Goal: Find specific page/section: Find specific page/section

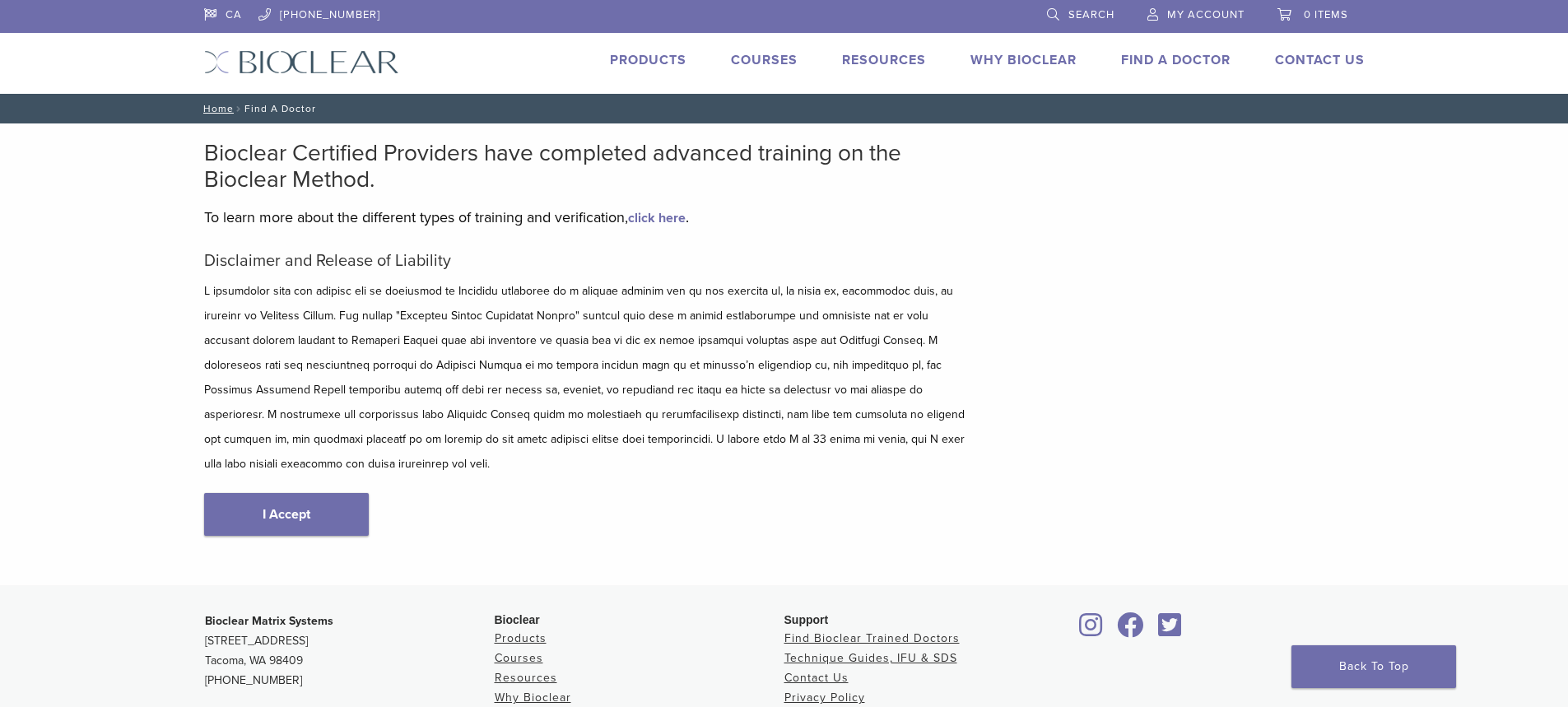
click at [305, 493] on link "I Accept" at bounding box center [286, 513] width 165 height 43
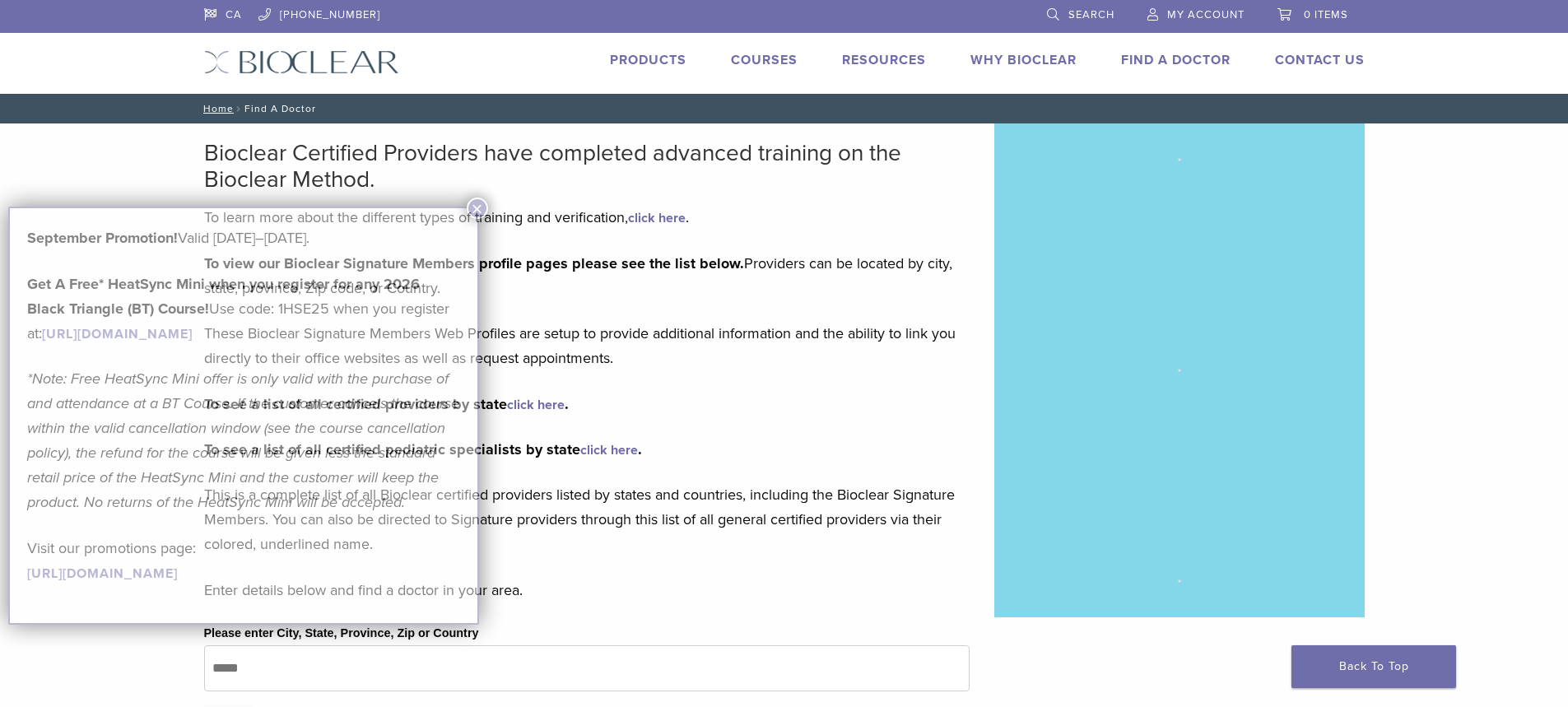
type input "*****"
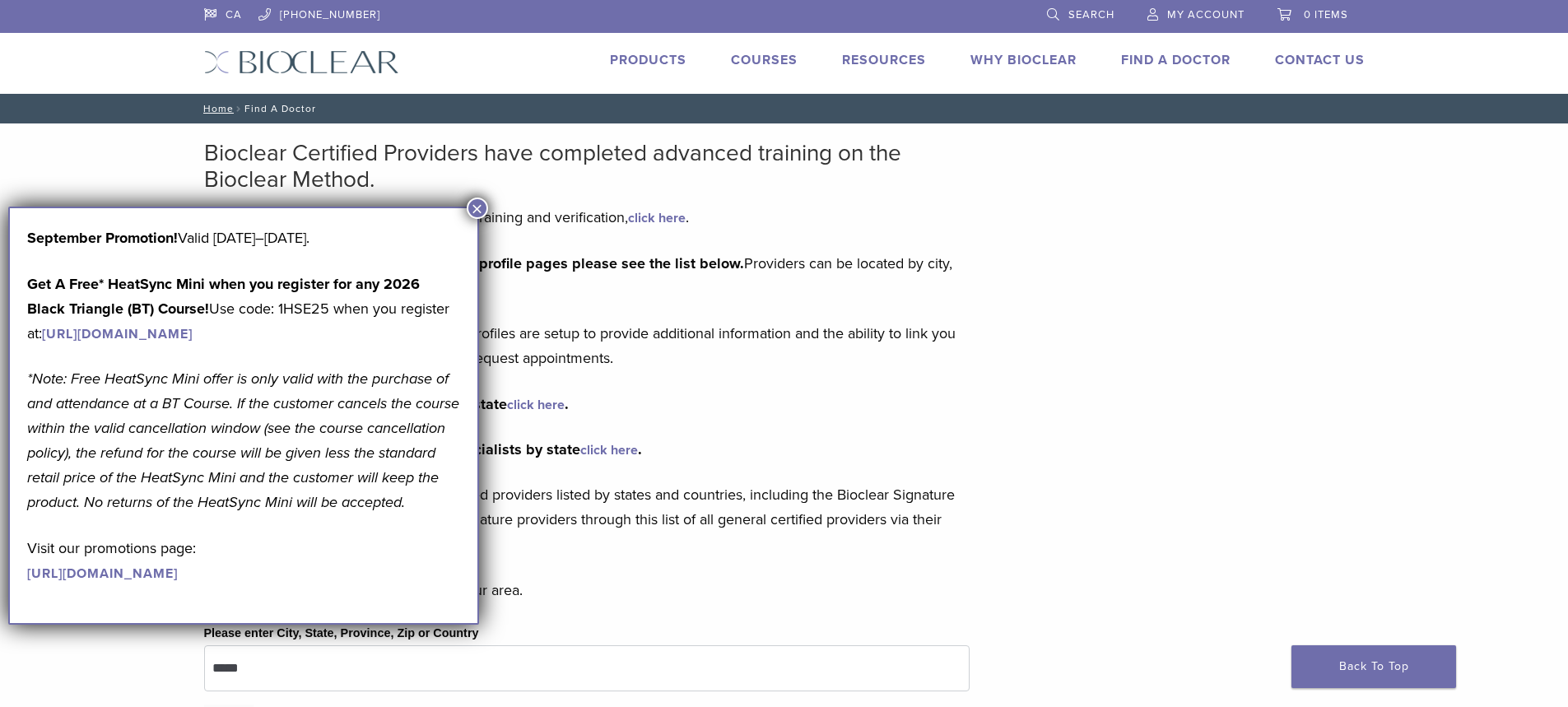
click at [476, 207] on button "×" at bounding box center [477, 208] width 22 height 22
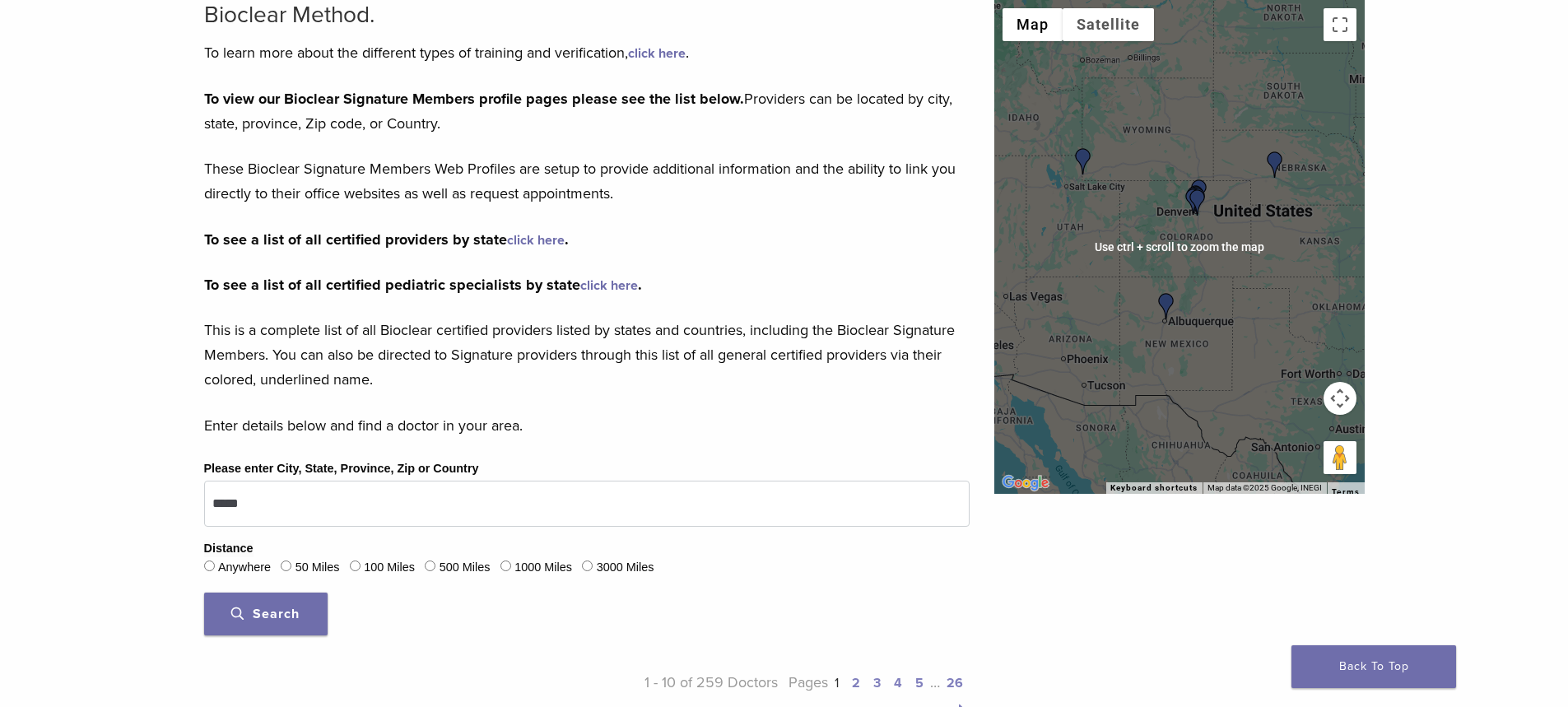
scroll to position [82, 0]
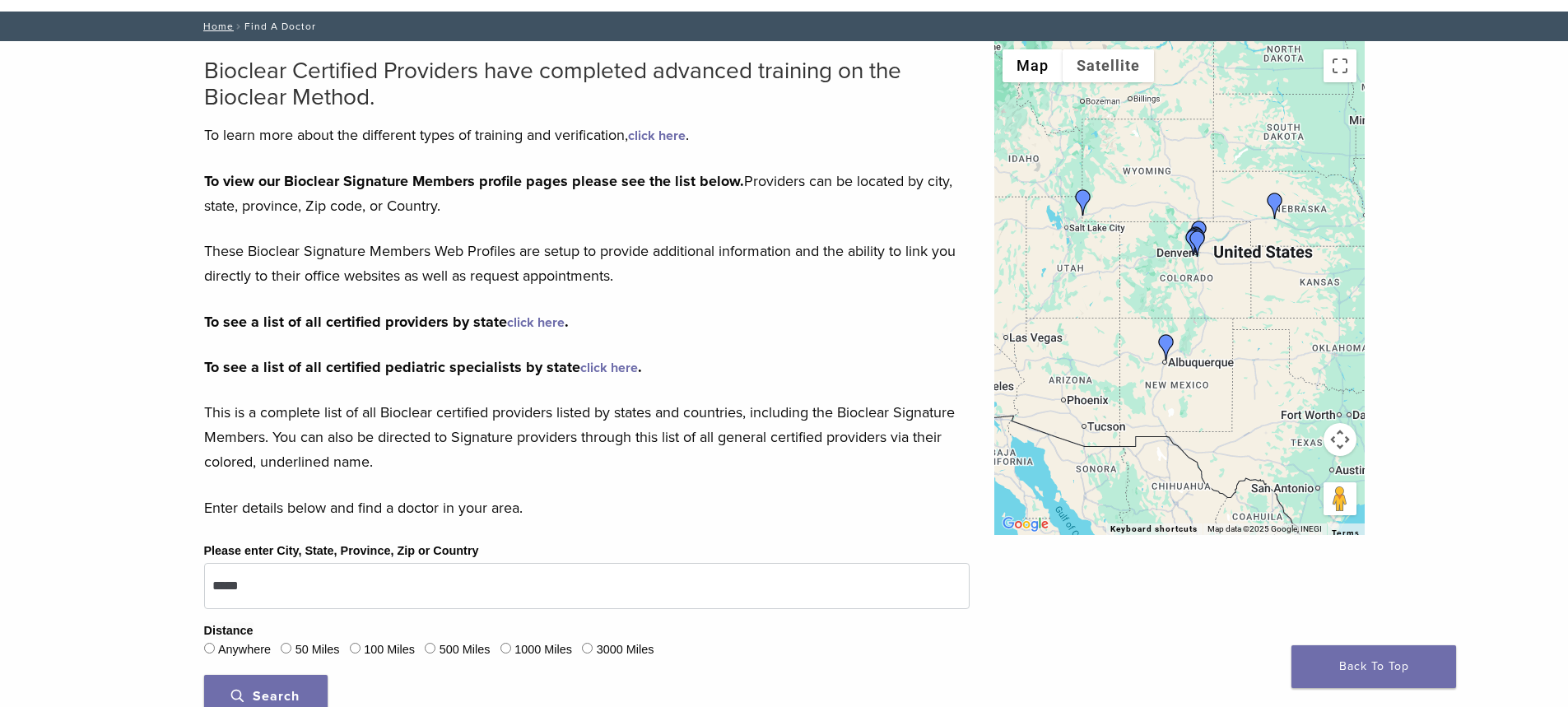
click at [1339, 450] on button "Map camera controls" at bounding box center [1340, 439] width 33 height 33
click at [1297, 404] on button "Zoom in" at bounding box center [1299, 398] width 33 height 33
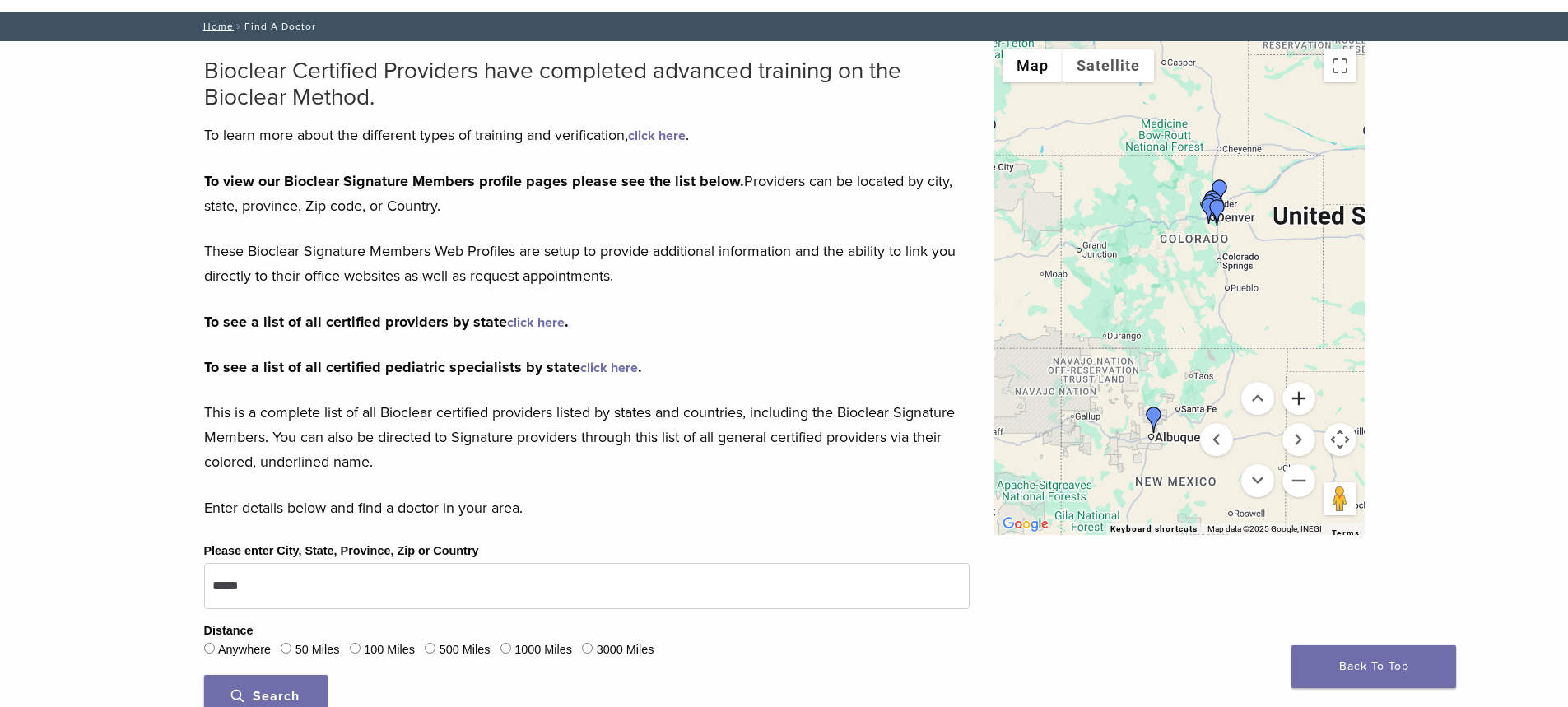
click at [1297, 404] on button "Zoom in" at bounding box center [1299, 398] width 33 height 33
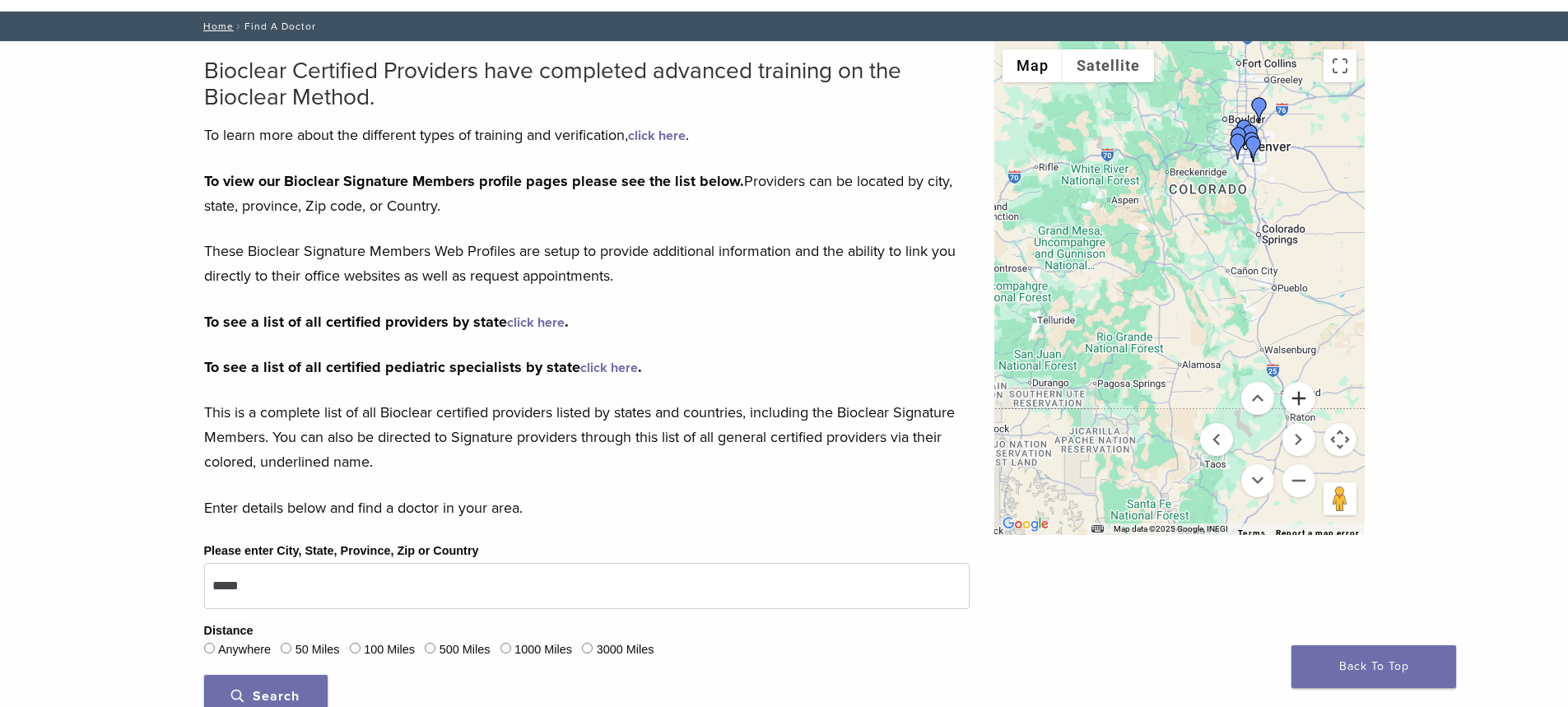
click at [1295, 398] on button "Zoom in" at bounding box center [1299, 398] width 33 height 33
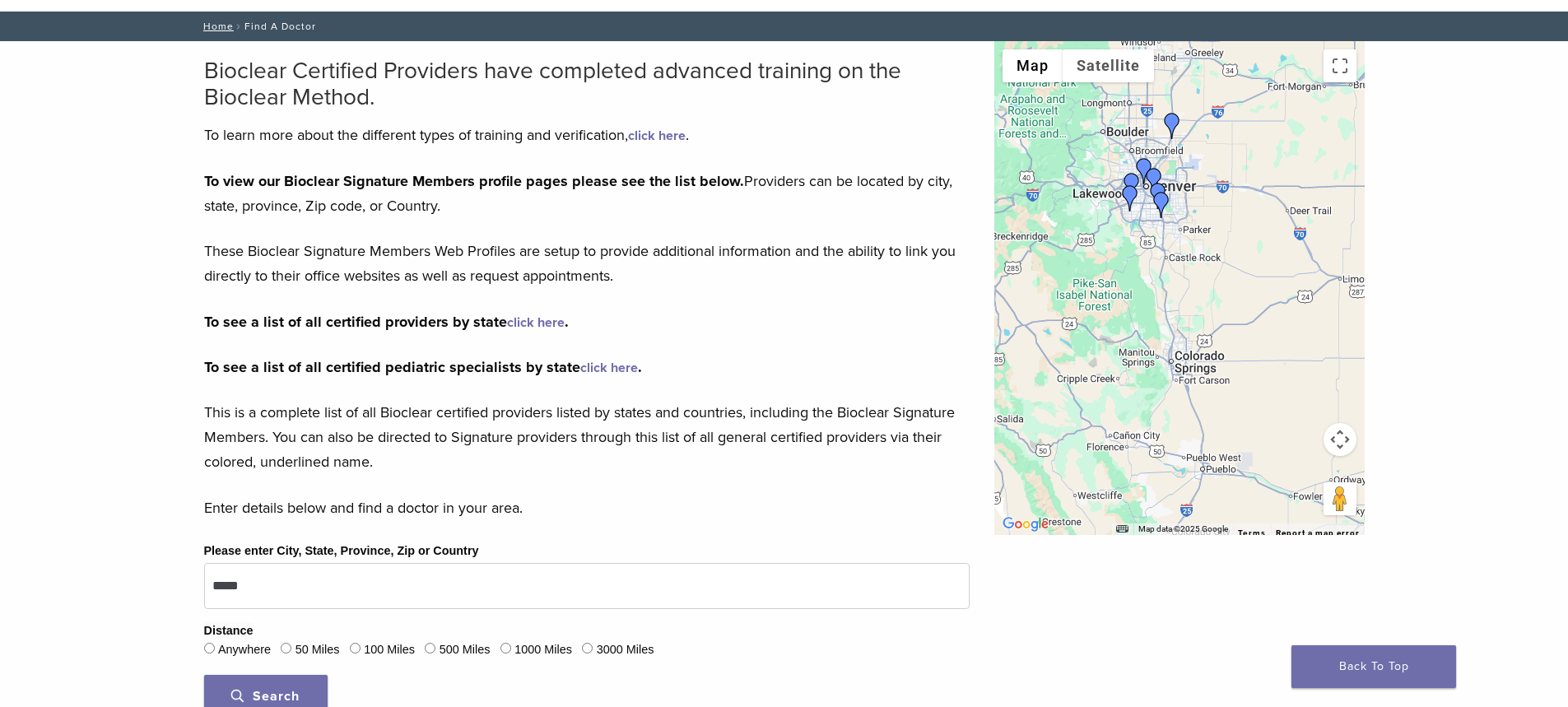
drag, startPoint x: 1258, startPoint y: 180, endPoint x: 1061, endPoint y: 415, distance: 306.6
click at [1062, 411] on div at bounding box center [1179, 288] width 371 height 493
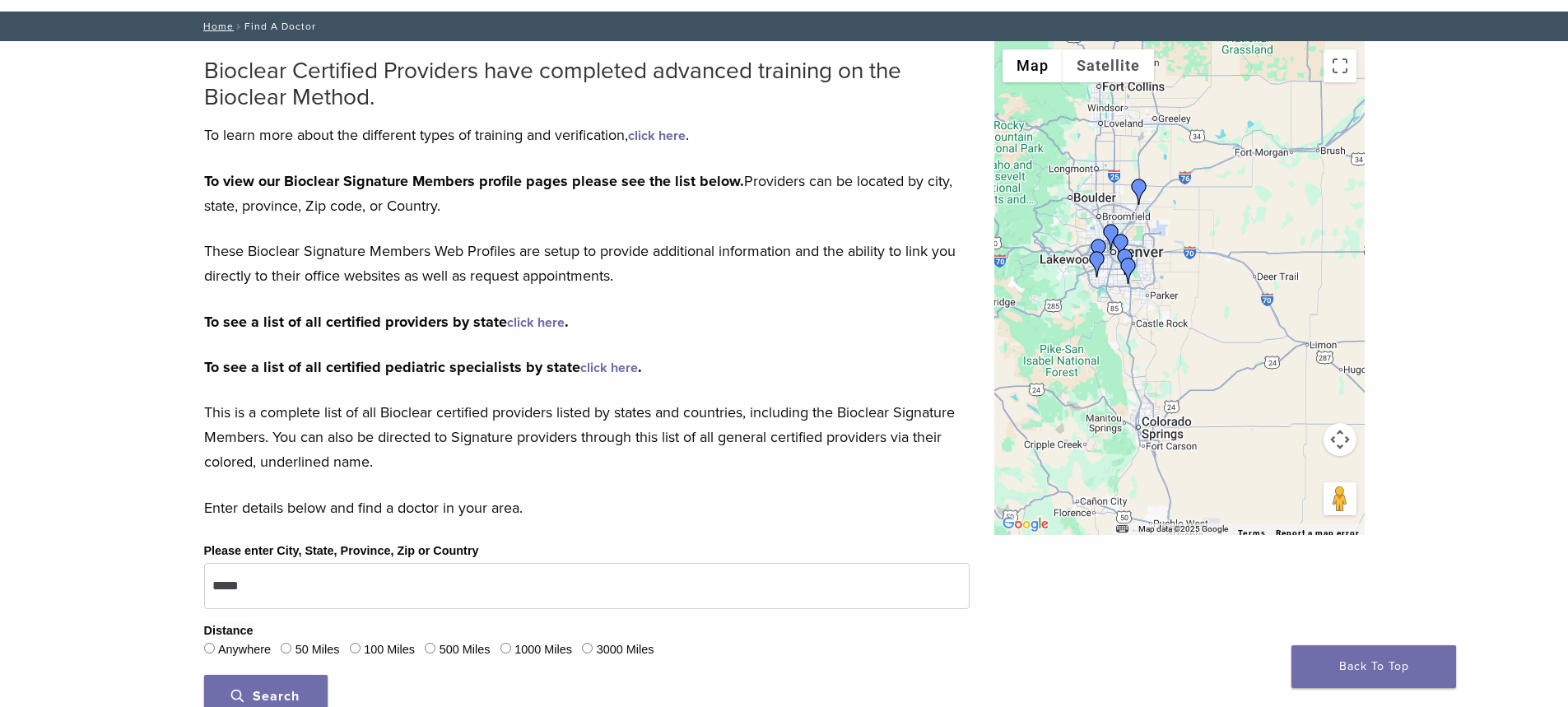
click at [1340, 433] on button "Map camera controls" at bounding box center [1340, 439] width 33 height 33
click at [1272, 401] on button "Move up" at bounding box center [1258, 398] width 33 height 33
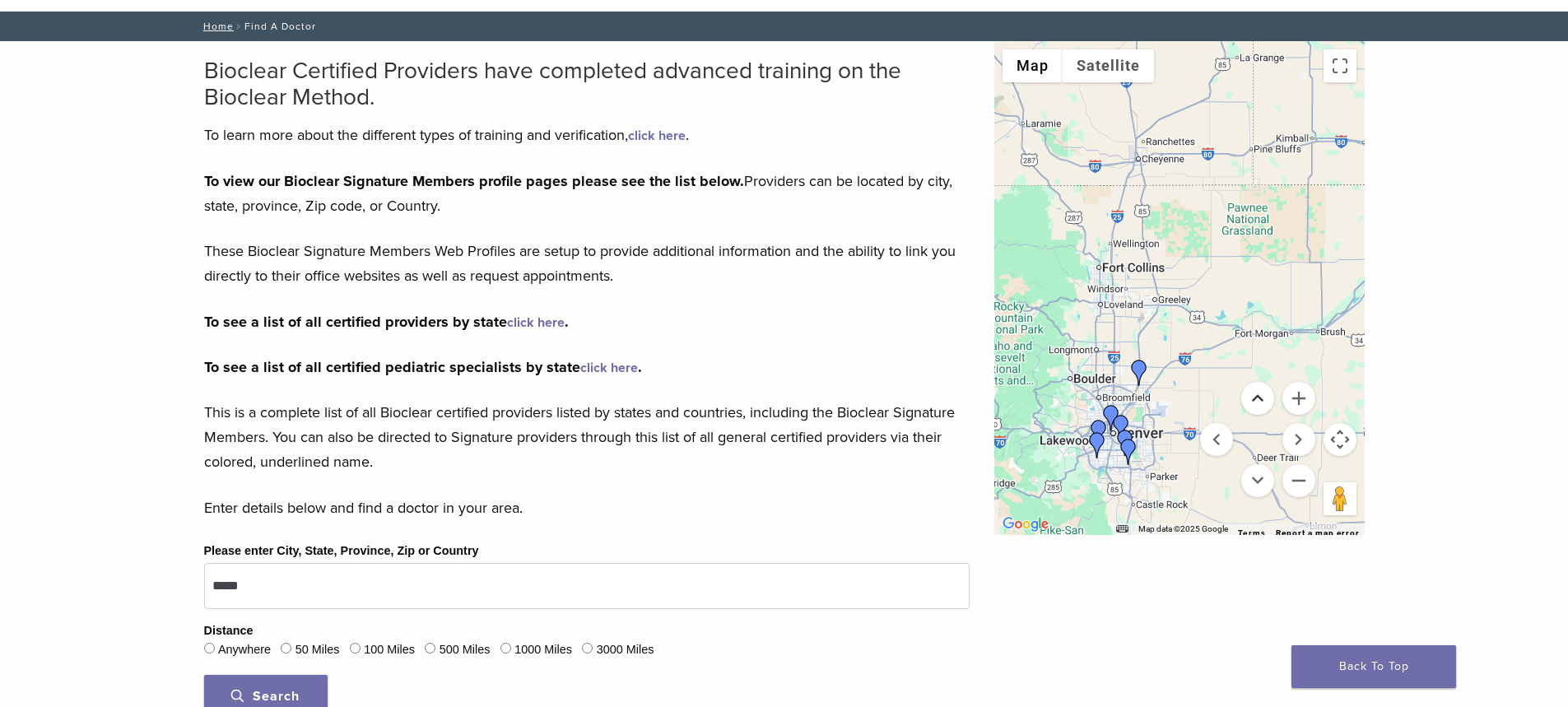
click at [1272, 401] on button "Move up" at bounding box center [1258, 398] width 33 height 33
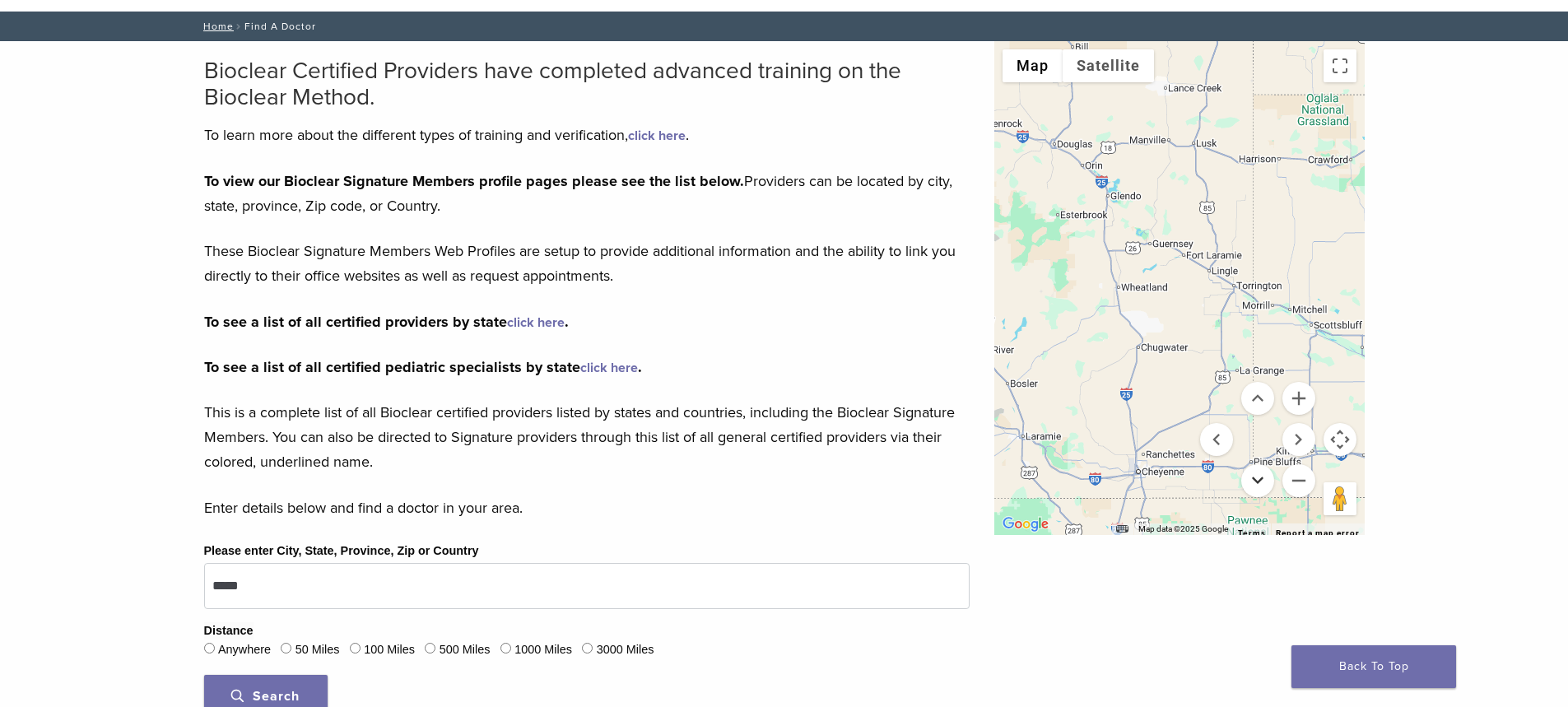
click at [1249, 476] on button "Move down" at bounding box center [1258, 480] width 33 height 33
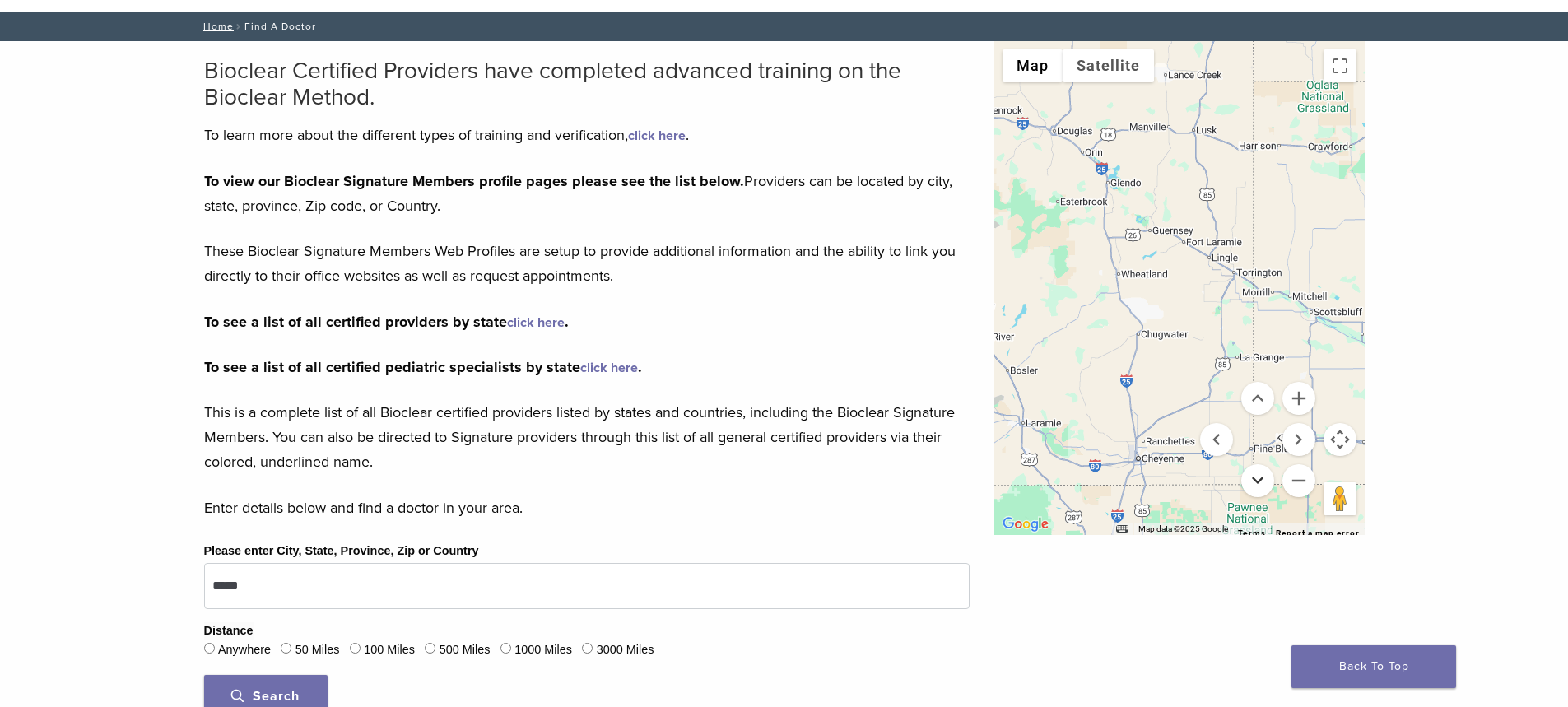
click at [1249, 476] on button "Move down" at bounding box center [1258, 480] width 33 height 33
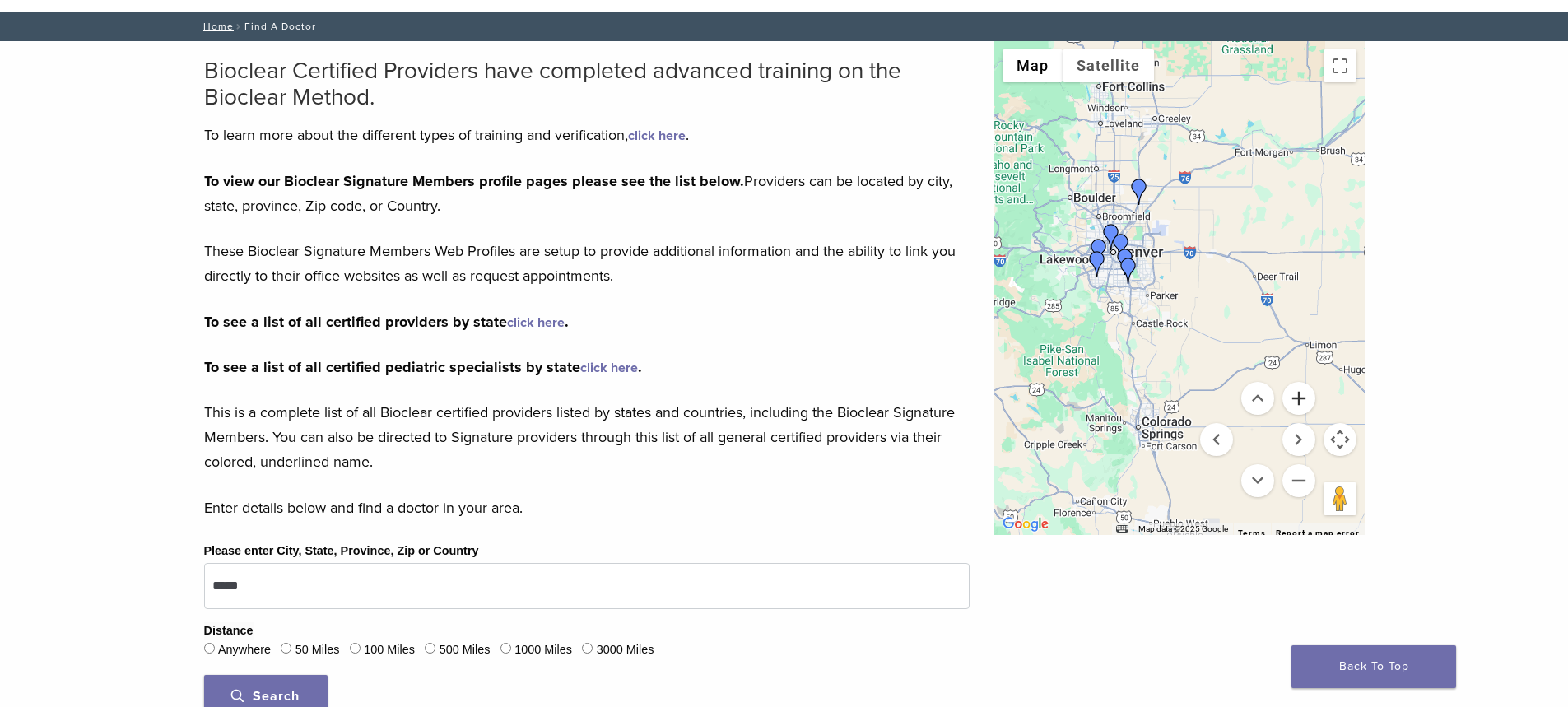
click at [1306, 409] on button "Zoom in" at bounding box center [1299, 398] width 33 height 33
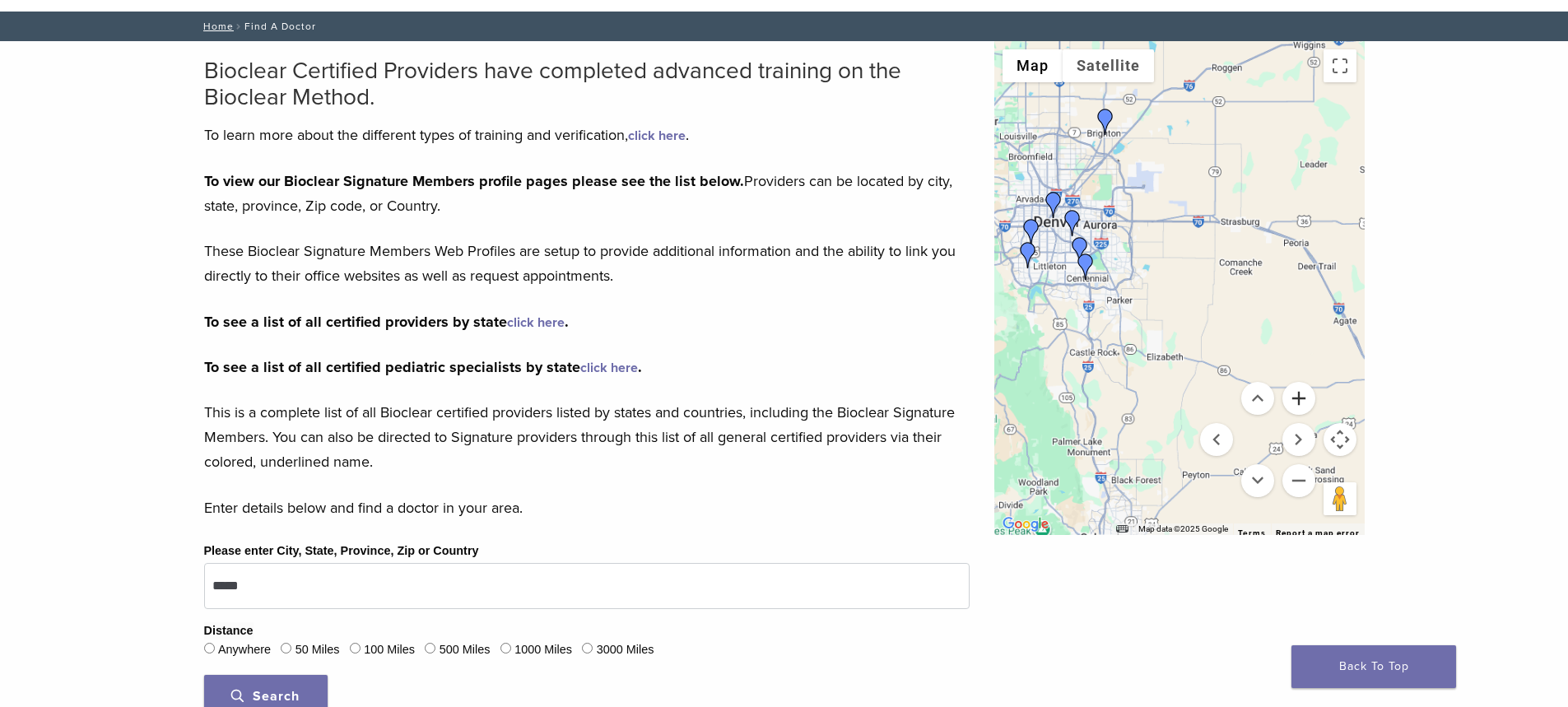
click at [1306, 409] on button "Zoom in" at bounding box center [1299, 398] width 33 height 33
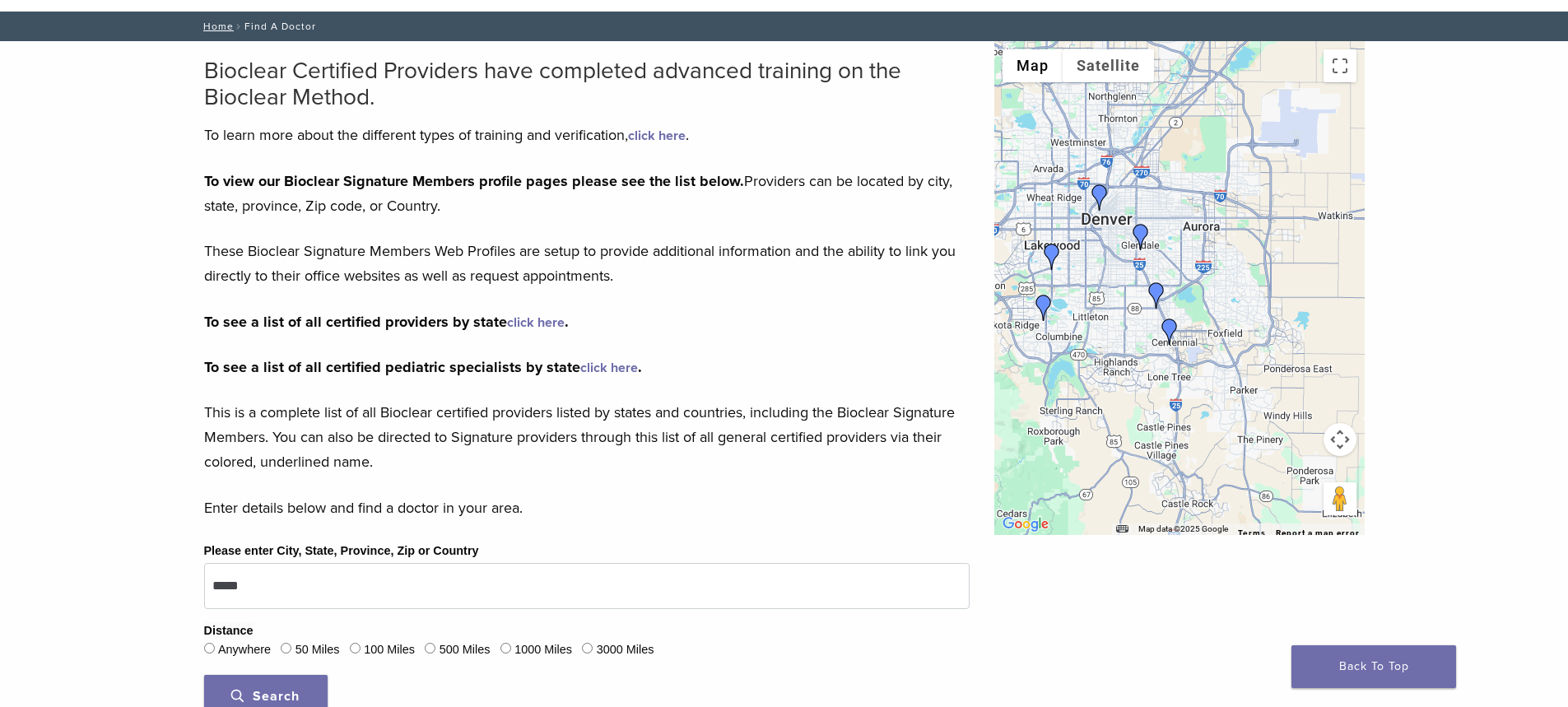
drag, startPoint x: 1203, startPoint y: 271, endPoint x: 1387, endPoint y: 333, distance: 194.2
click at [1165, 330] on img "Dr. Mitchell Williams" at bounding box center [1169, 331] width 26 height 26
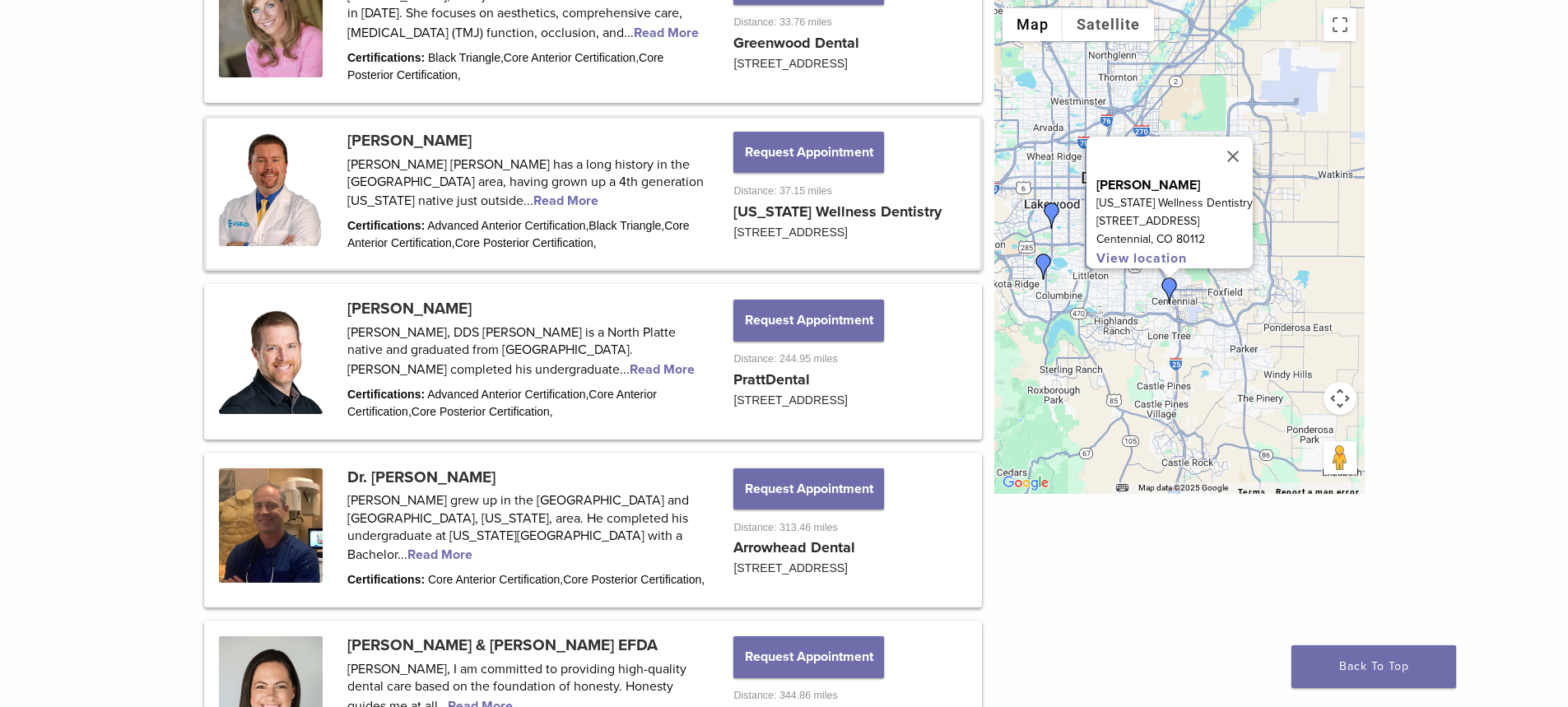
scroll to position [1997, 0]
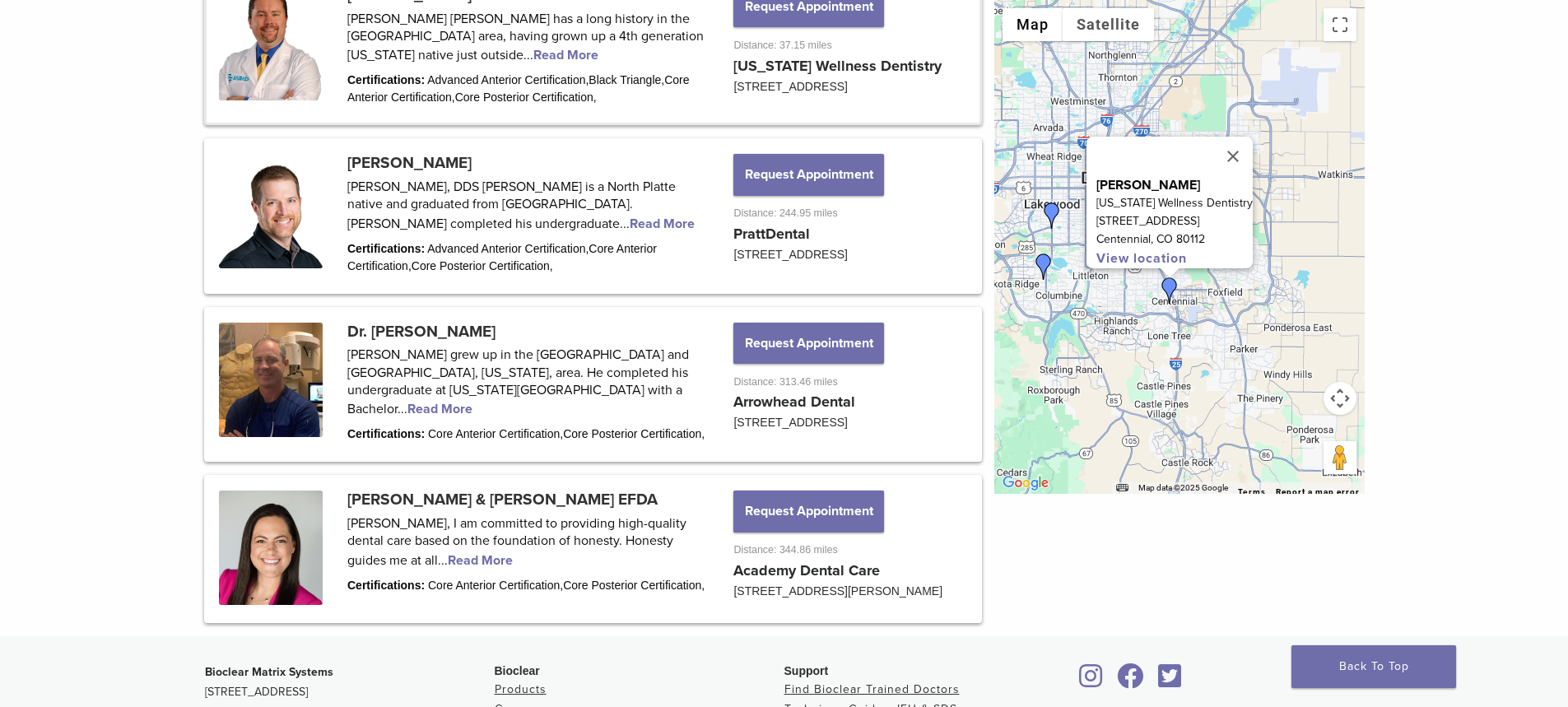
click at [1044, 263] on img "Dr. Guy Grabiak" at bounding box center [1044, 267] width 26 height 26
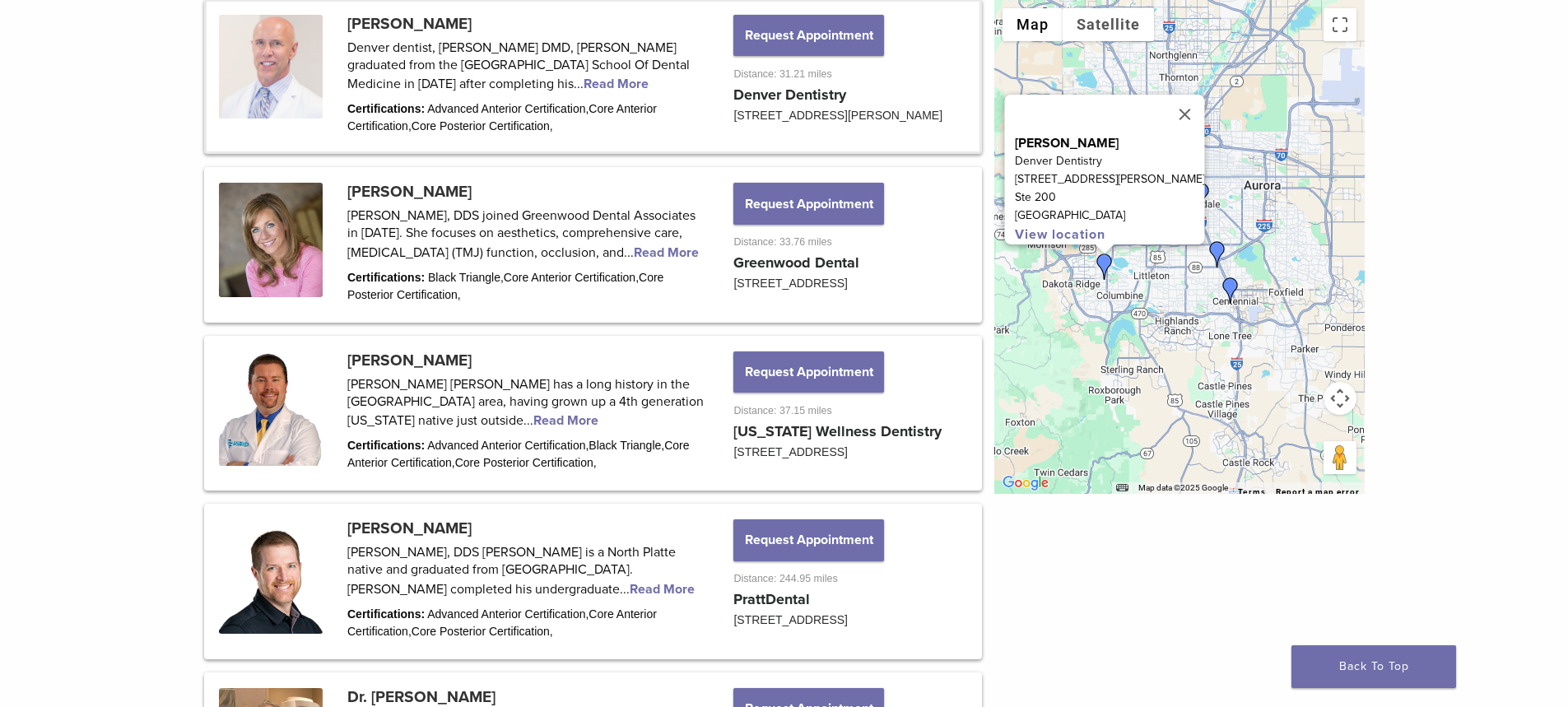
scroll to position [1631, 0]
click at [1224, 256] on img "Dr. Rachel LePera" at bounding box center [1217, 255] width 26 height 26
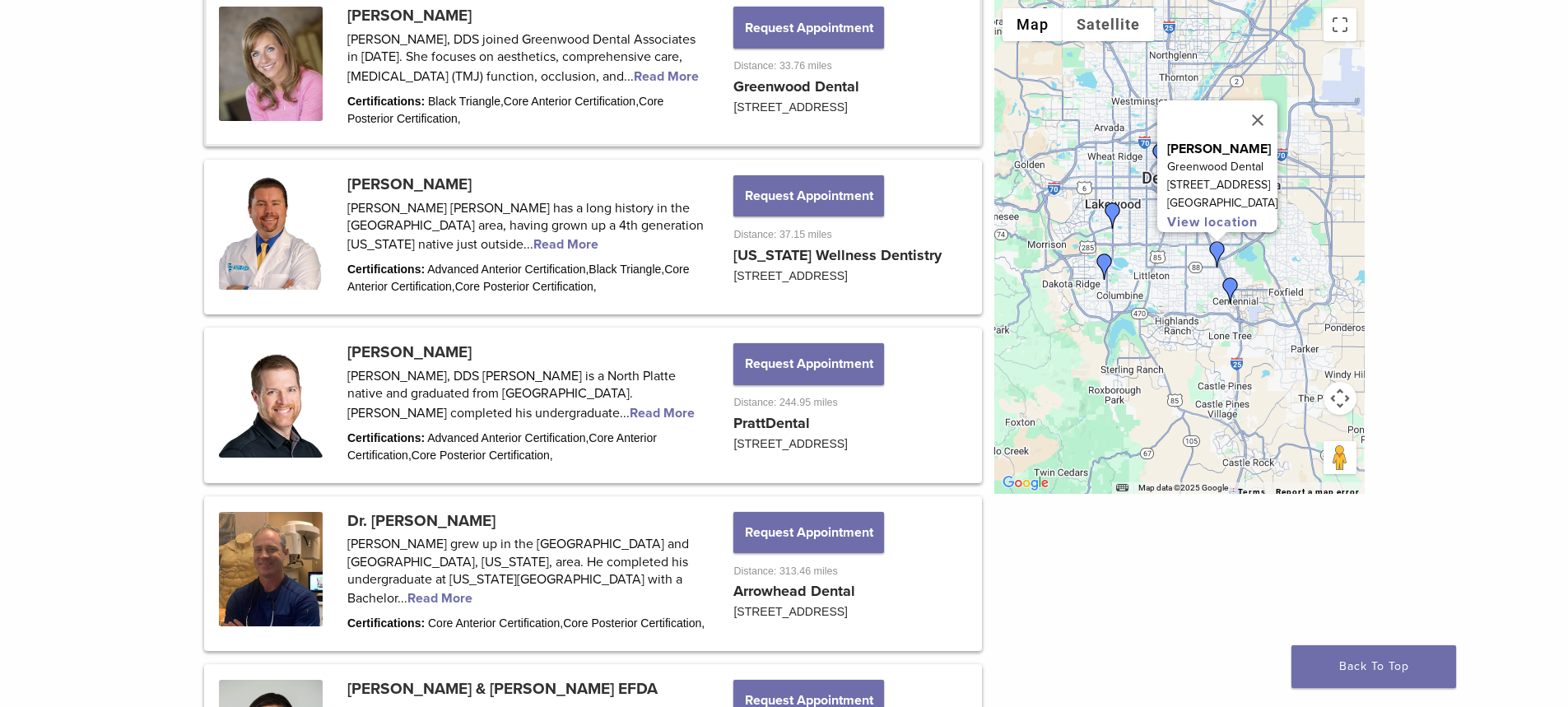
scroll to position [1810, 0]
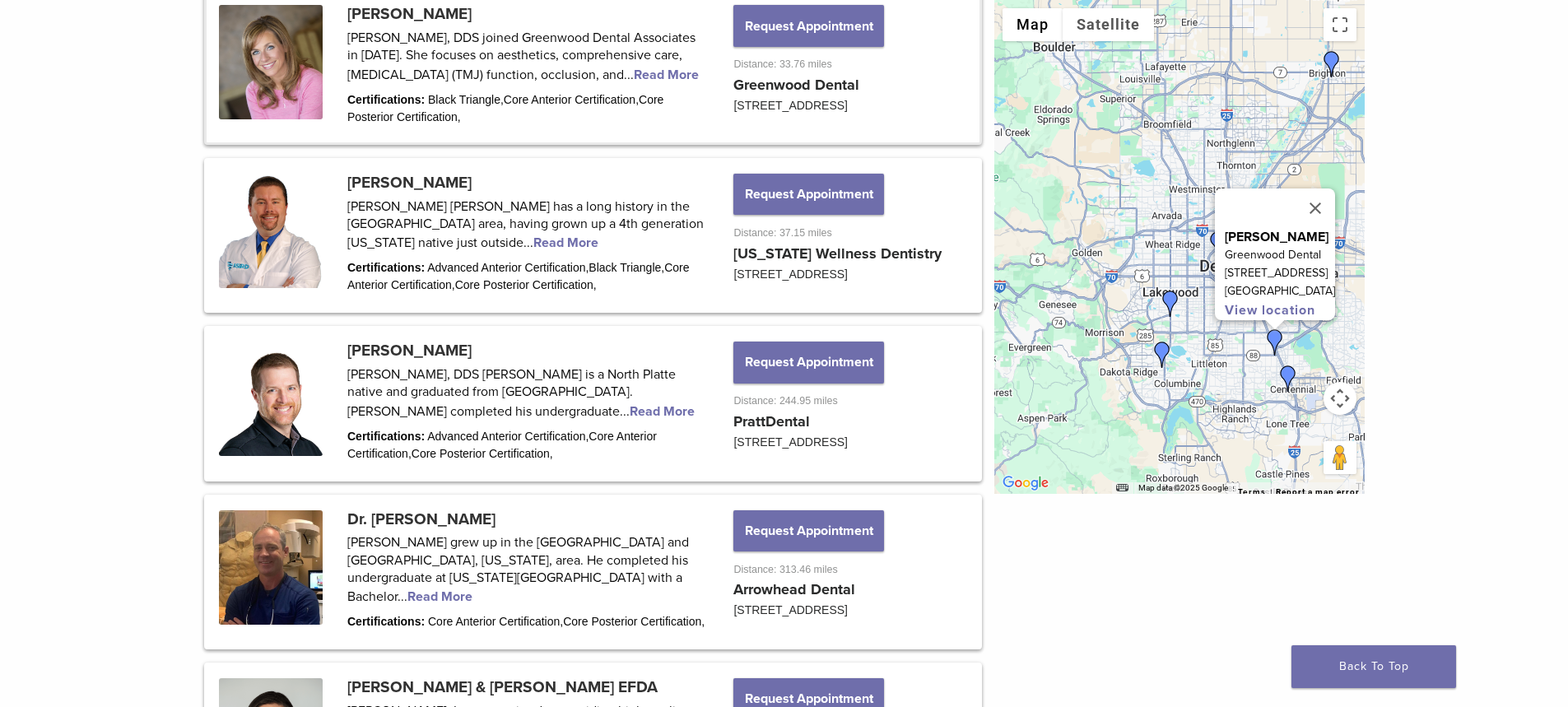
drag, startPoint x: 1056, startPoint y: 134, endPoint x: 1095, endPoint y: 209, distance: 84.5
click at [1108, 217] on div "Dr. Rachel LePera Greenwood Dental 7000 East Belleview, Suite 205 Greenwood Vil…" at bounding box center [1179, 247] width 371 height 493
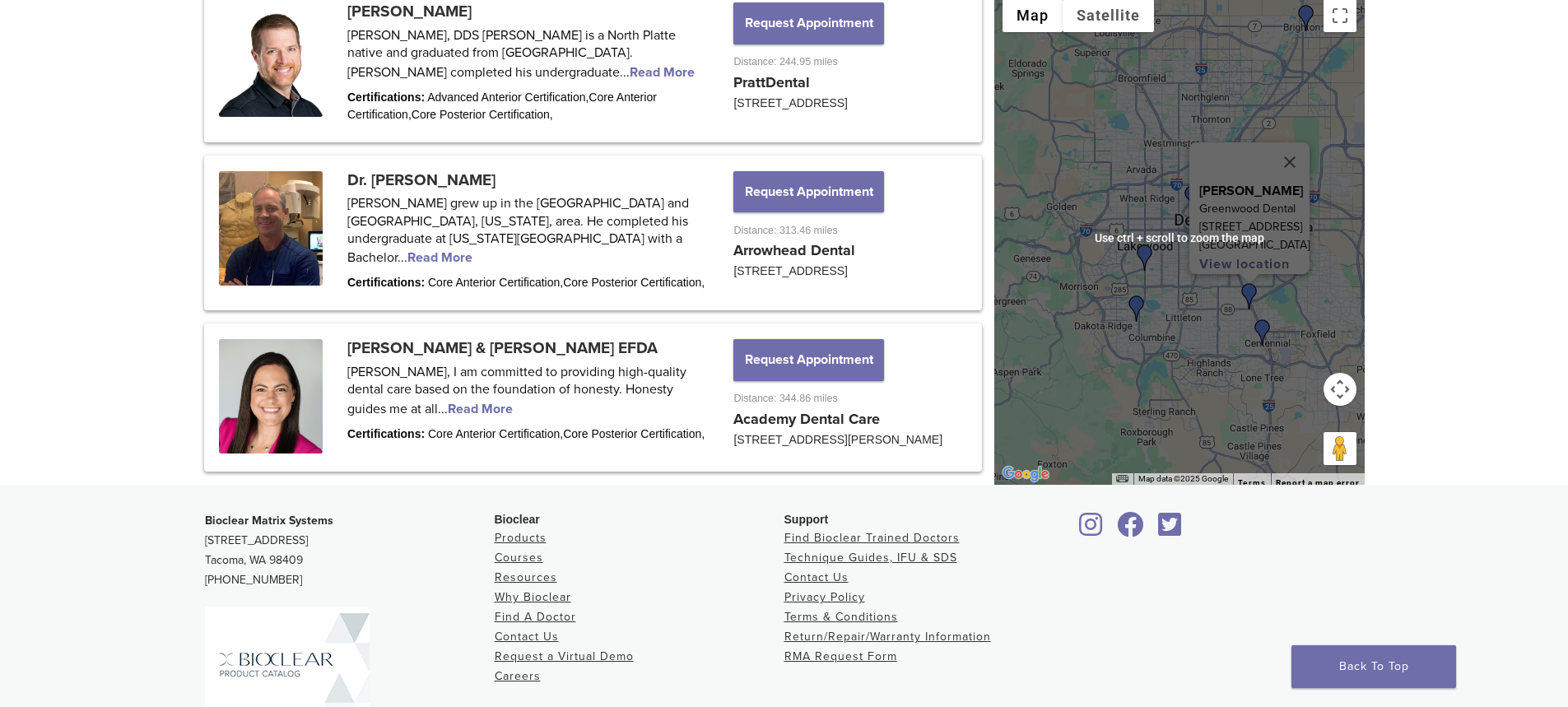
scroll to position [2133, 0]
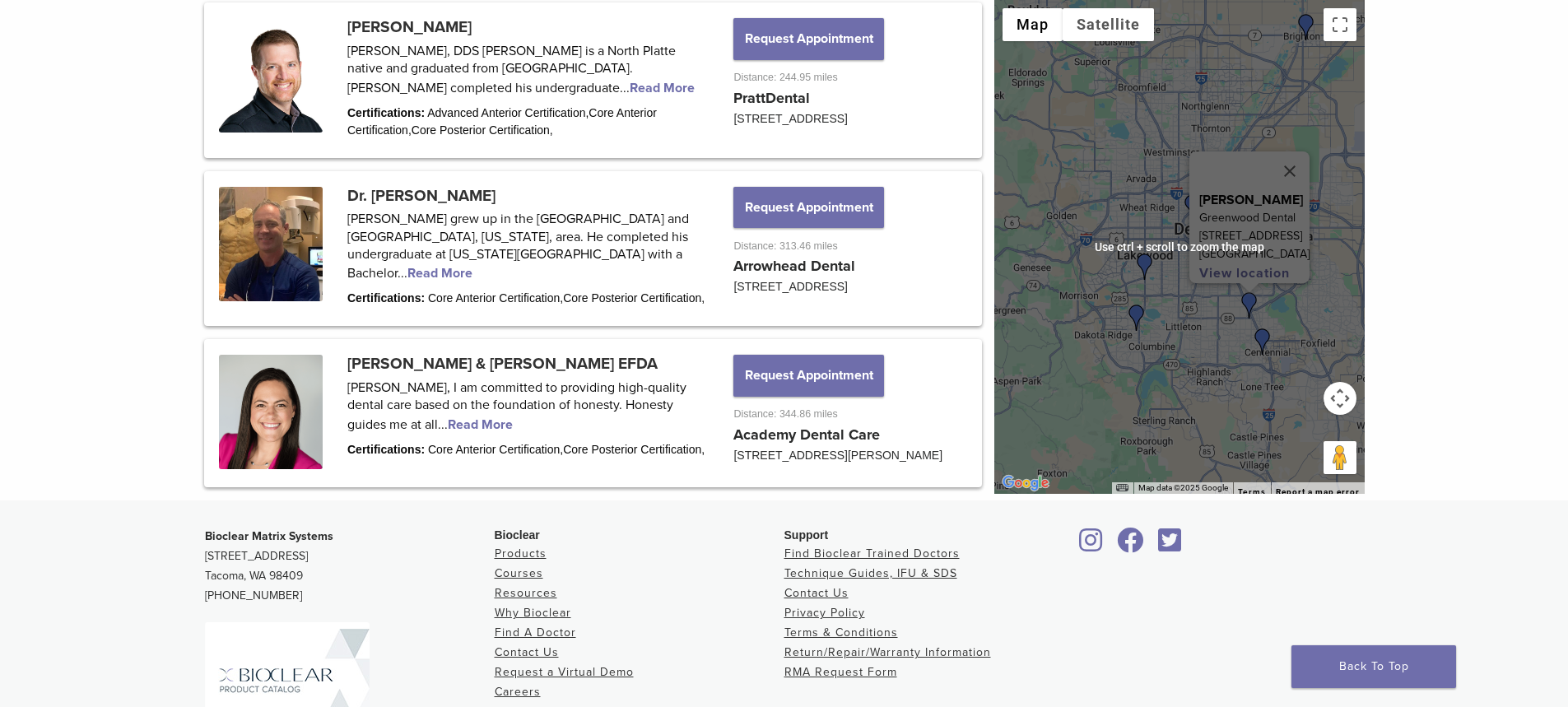
click at [1343, 412] on button "Map camera controls" at bounding box center [1340, 398] width 33 height 33
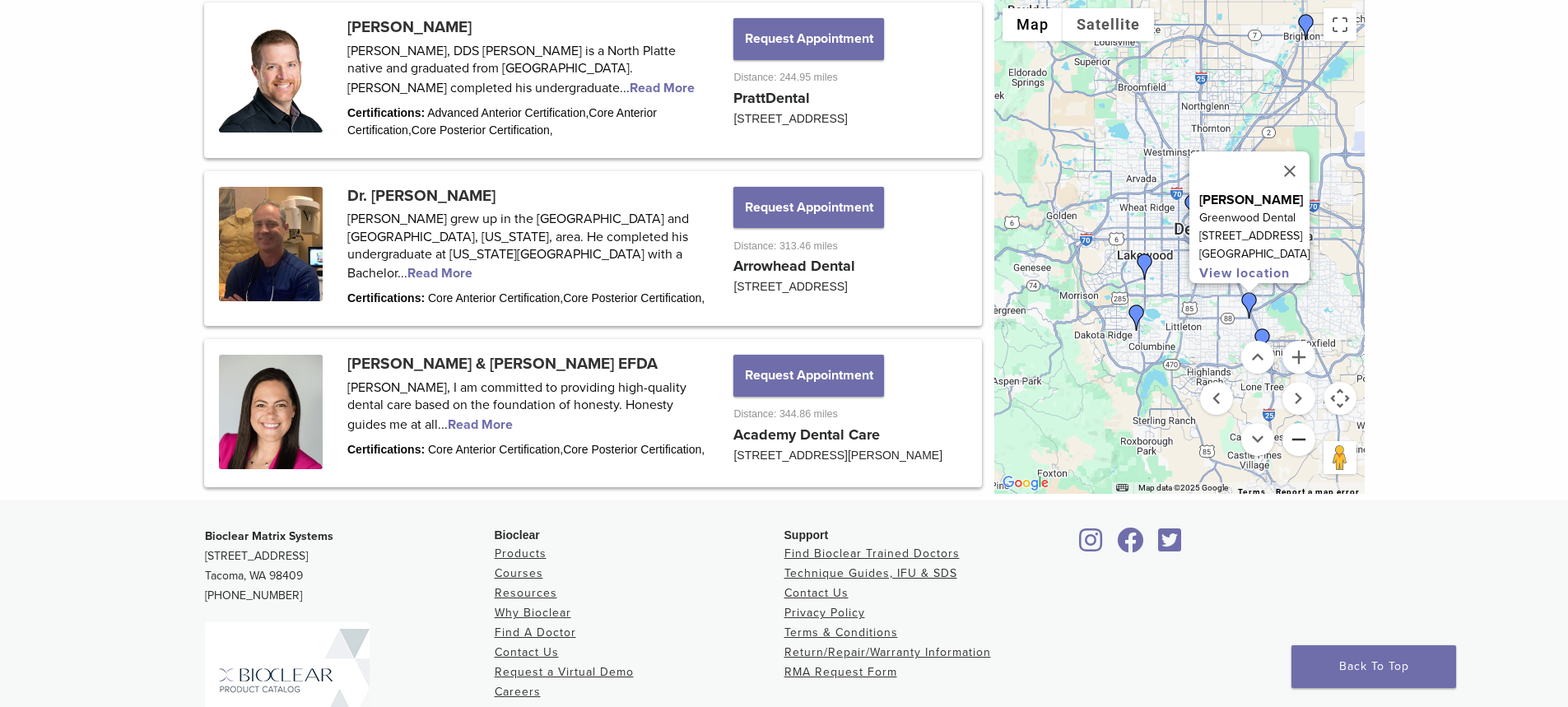
click at [1297, 443] on button "Zoom out" at bounding box center [1299, 439] width 33 height 33
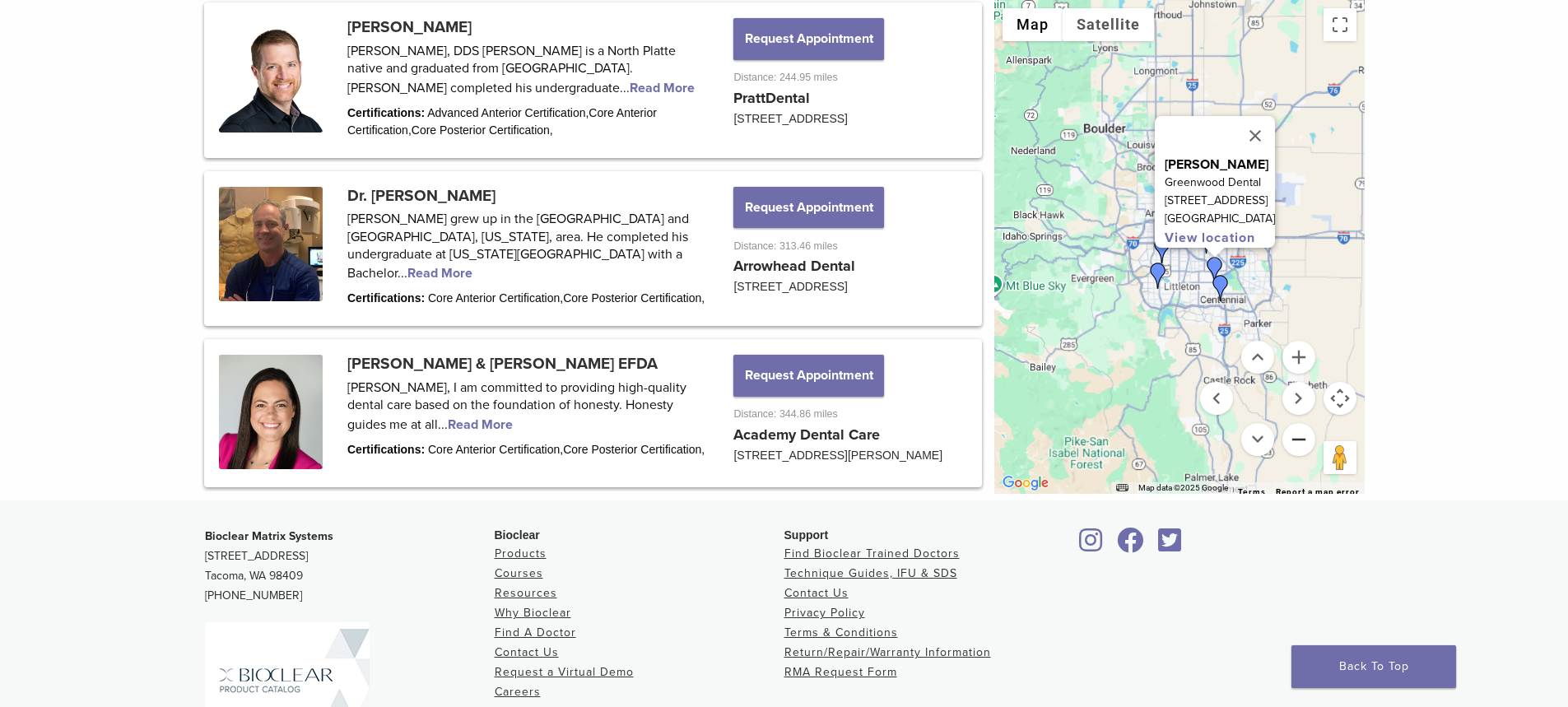
click at [1297, 443] on button "Zoom out" at bounding box center [1299, 439] width 33 height 33
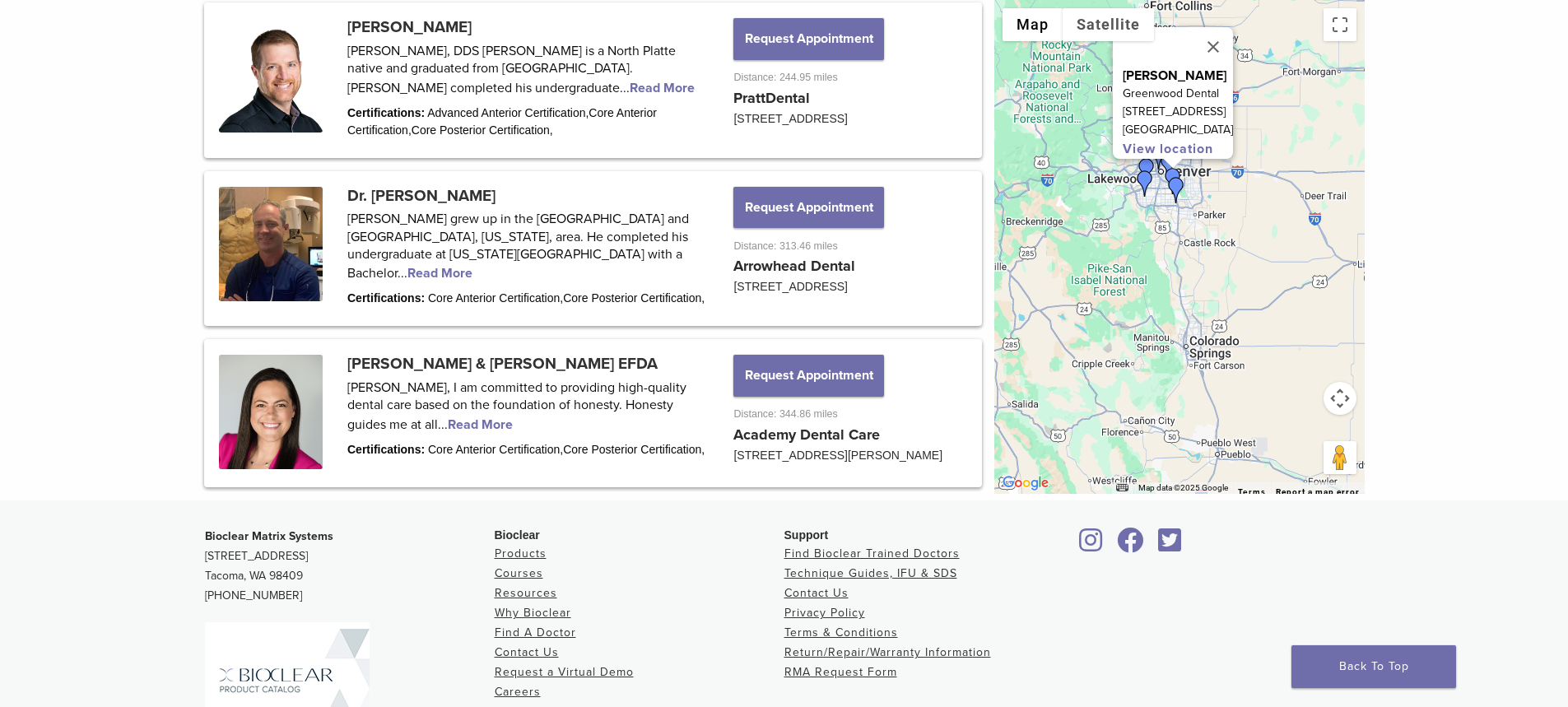
drag, startPoint x: 1131, startPoint y: 370, endPoint x: 1108, endPoint y: 297, distance: 76.5
click at [1108, 297] on div "Dr. Rachel LePera Greenwood Dental 7000 East Belleview, Suite 205 Greenwood Vil…" at bounding box center [1179, 247] width 371 height 493
click at [1342, 411] on button "Map camera controls" at bounding box center [1340, 398] width 33 height 33
click at [1305, 447] on button "Zoom out" at bounding box center [1299, 439] width 33 height 33
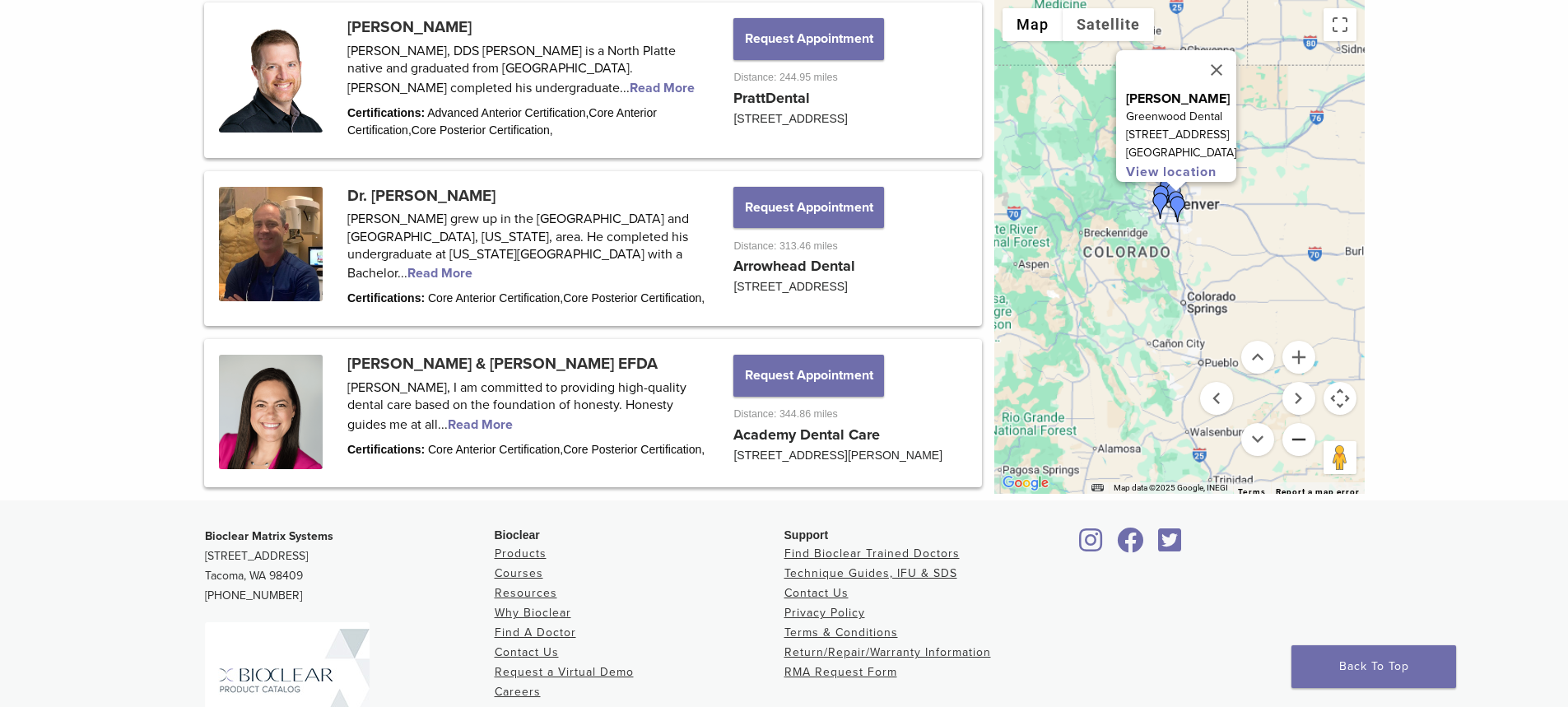
click at [1303, 446] on button "Zoom out" at bounding box center [1299, 439] width 33 height 33
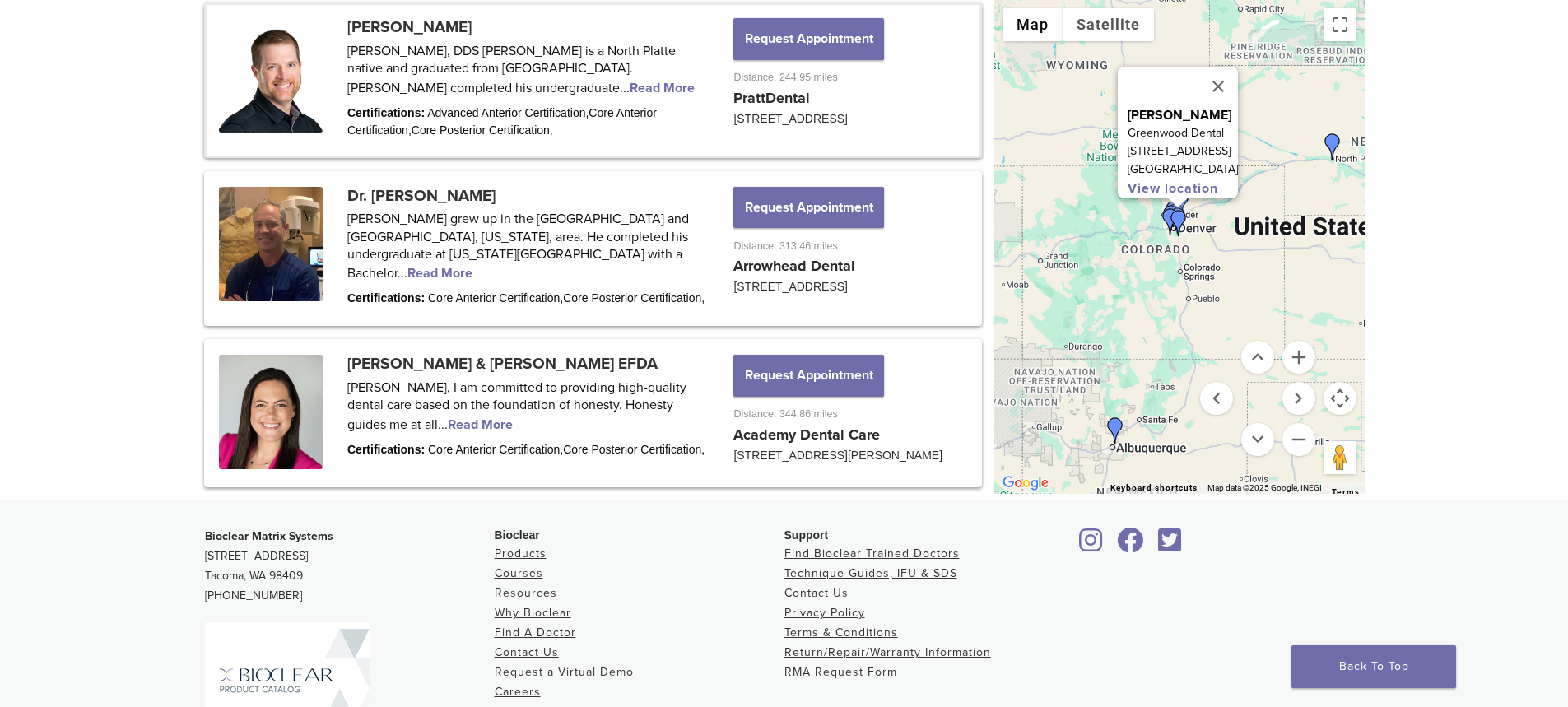
click at [484, 129] on link at bounding box center [593, 80] width 773 height 150
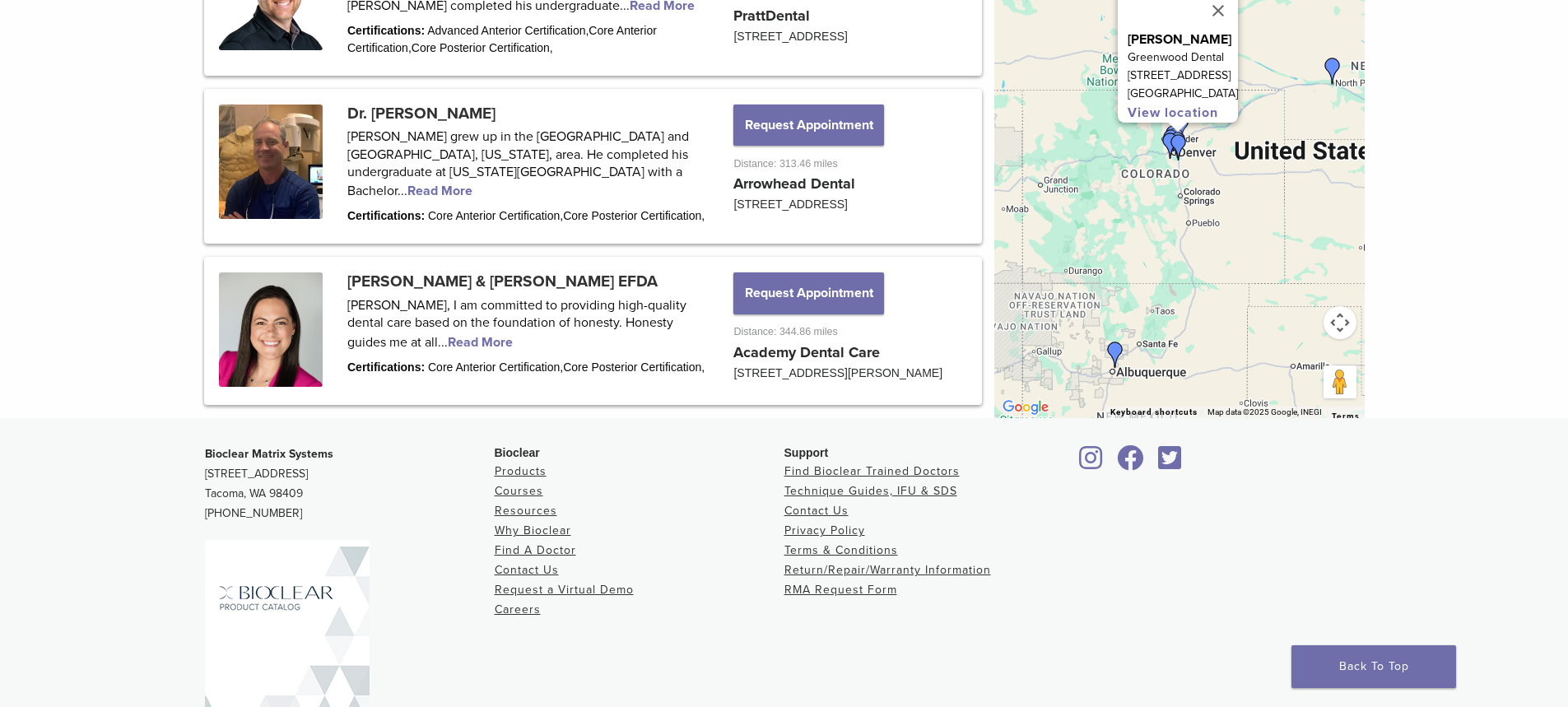
scroll to position [1968, 0]
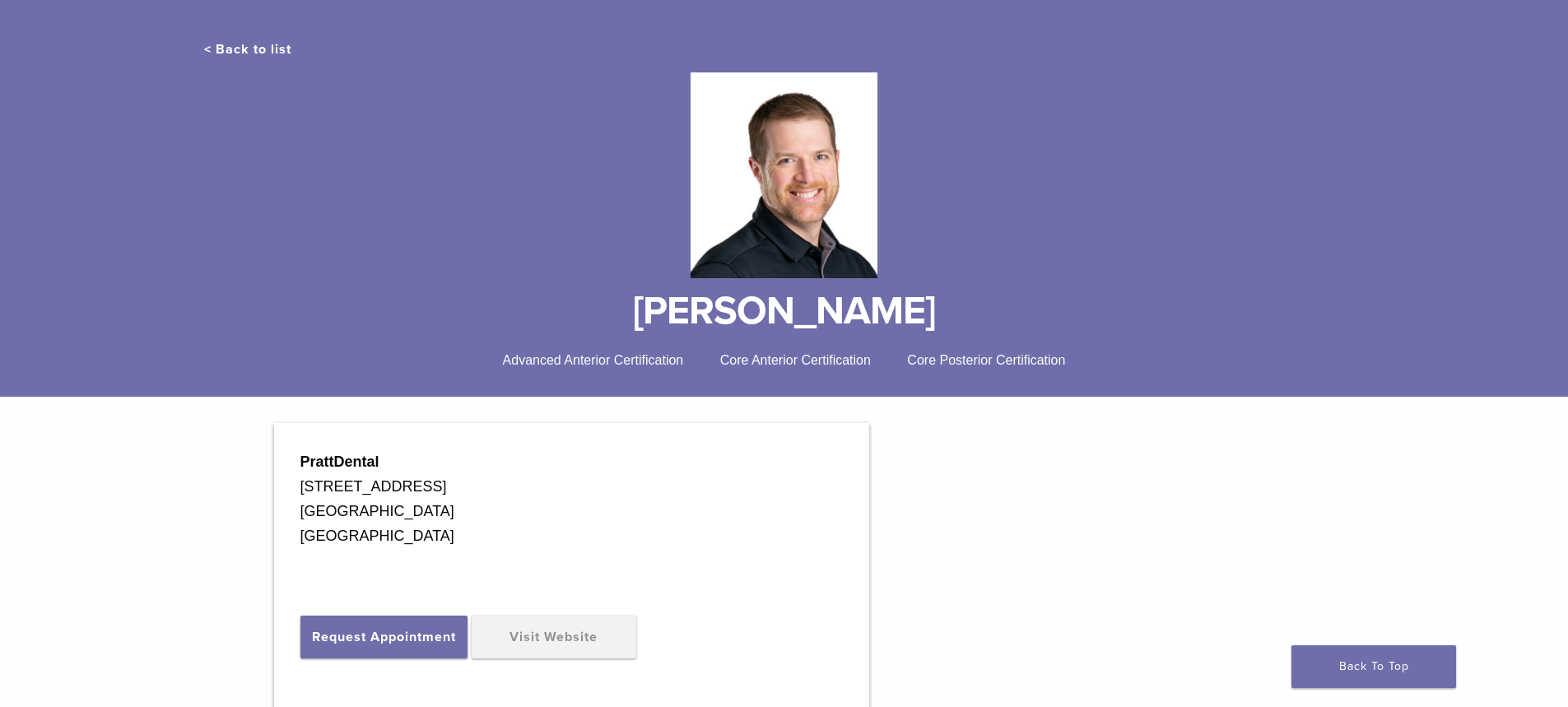
scroll to position [165, 0]
